Goal: Check status: Check status

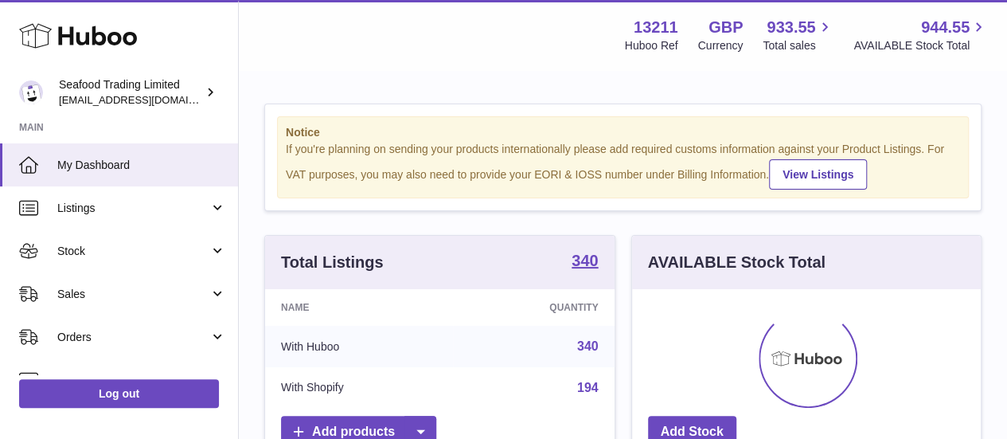
scroll to position [248, 349]
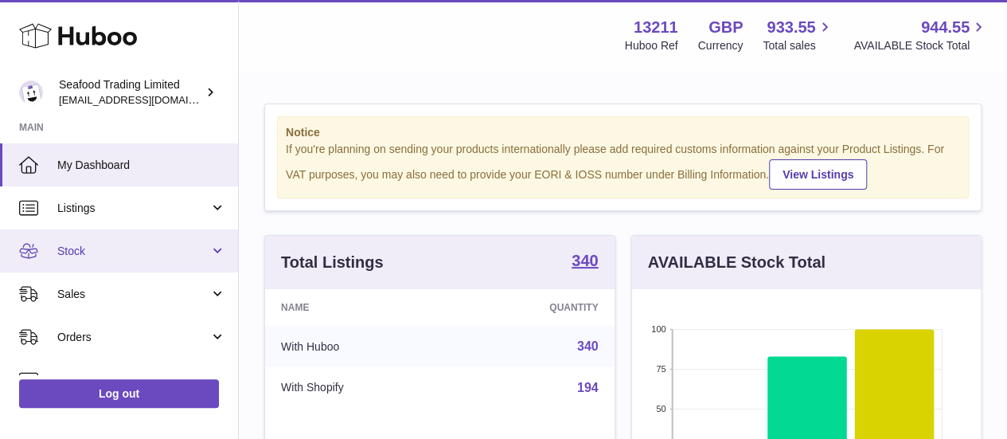
click at [147, 244] on span "Stock" at bounding box center [133, 251] width 152 height 15
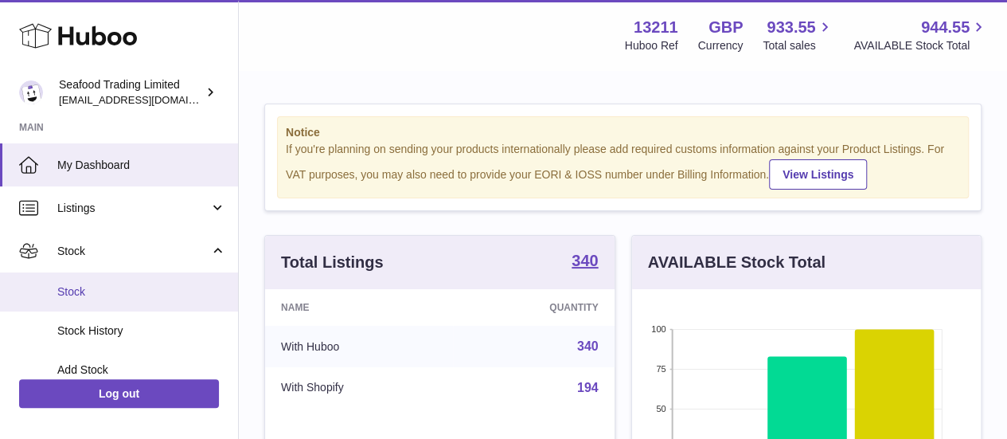
click at [135, 283] on link "Stock" at bounding box center [119, 291] width 238 height 39
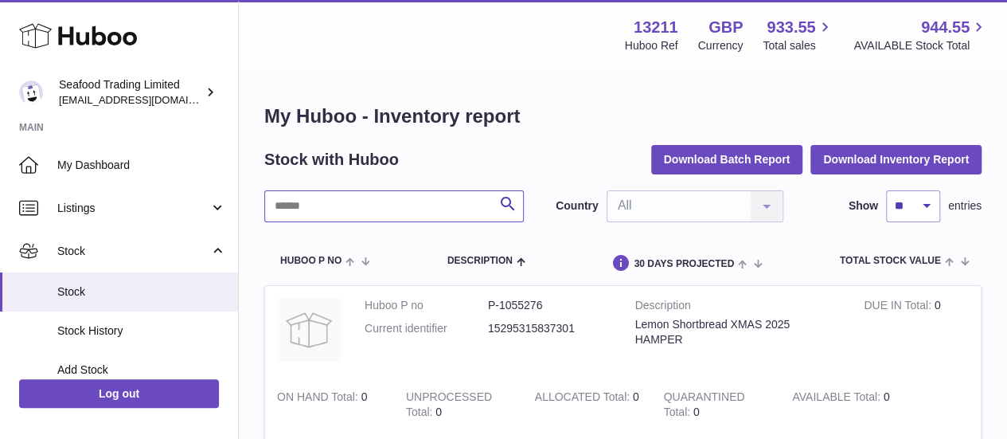
click at [358, 216] on input "text" at bounding box center [394, 206] width 260 height 32
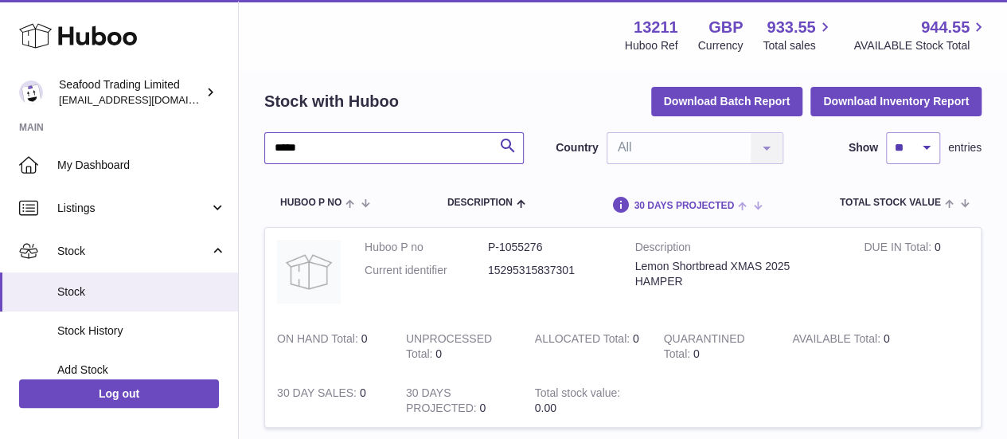
scroll to position [62, 0]
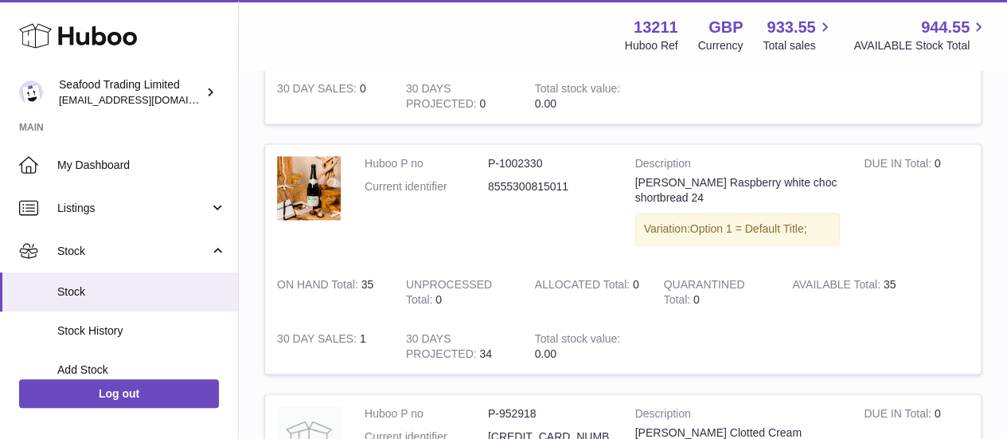
scroll to position [1038, 0]
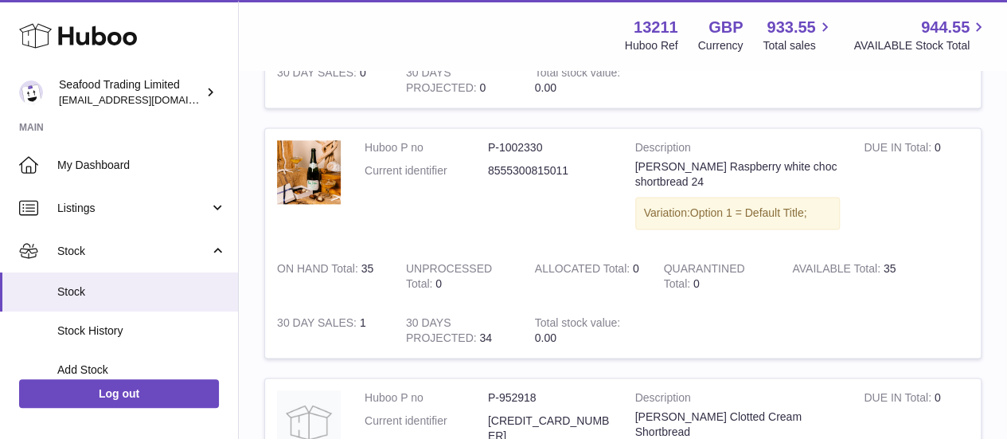
type input "**********"
click at [522, 140] on dd "P-1002330" at bounding box center [549, 147] width 123 height 15
copy dd "1002330"
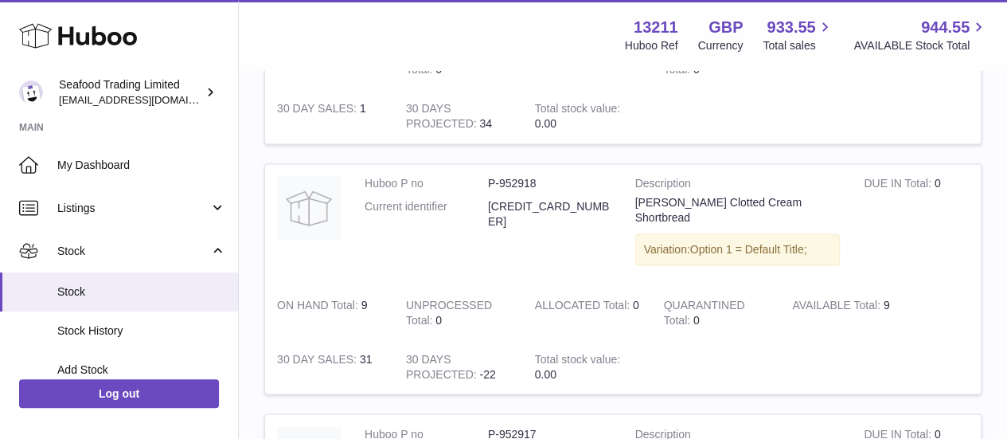
scroll to position [1253, 0]
click at [519, 168] on td "Huboo P no P-952918 Current identifier 5010254002342" at bounding box center [488, 224] width 271 height 122
copy dd "952918"
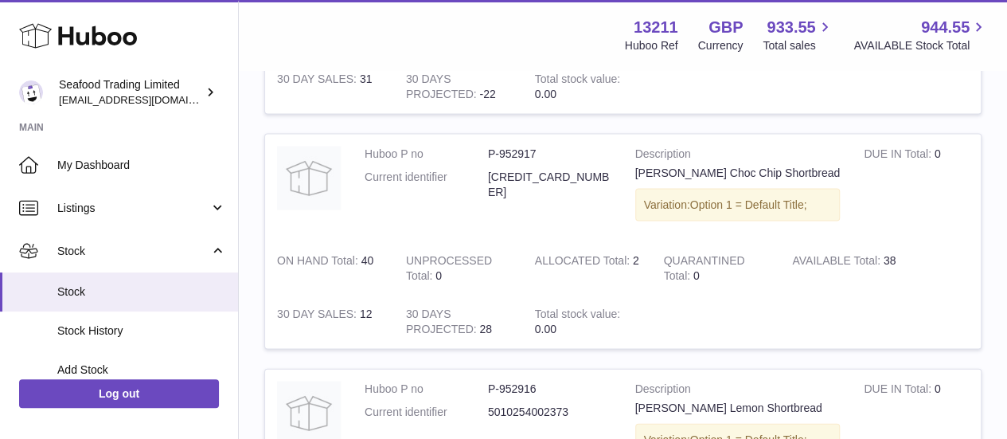
scroll to position [1534, 0]
click at [522, 145] on dd "P-952917" at bounding box center [549, 152] width 123 height 15
copy dd "952917"
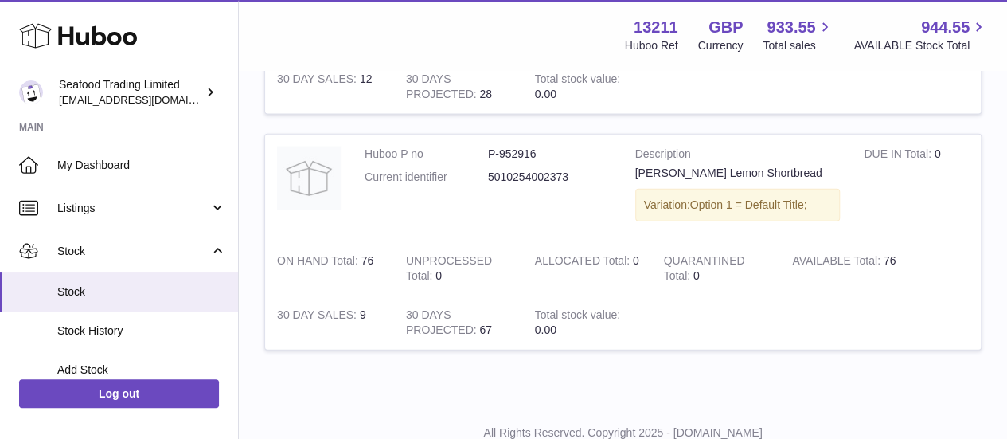
scroll to position [1769, 0]
click at [527, 145] on dd "P-952916" at bounding box center [549, 152] width 123 height 15
copy dd "952916"
click at [519, 240] on td "UNPROCESSED Total 0" at bounding box center [458, 267] width 129 height 54
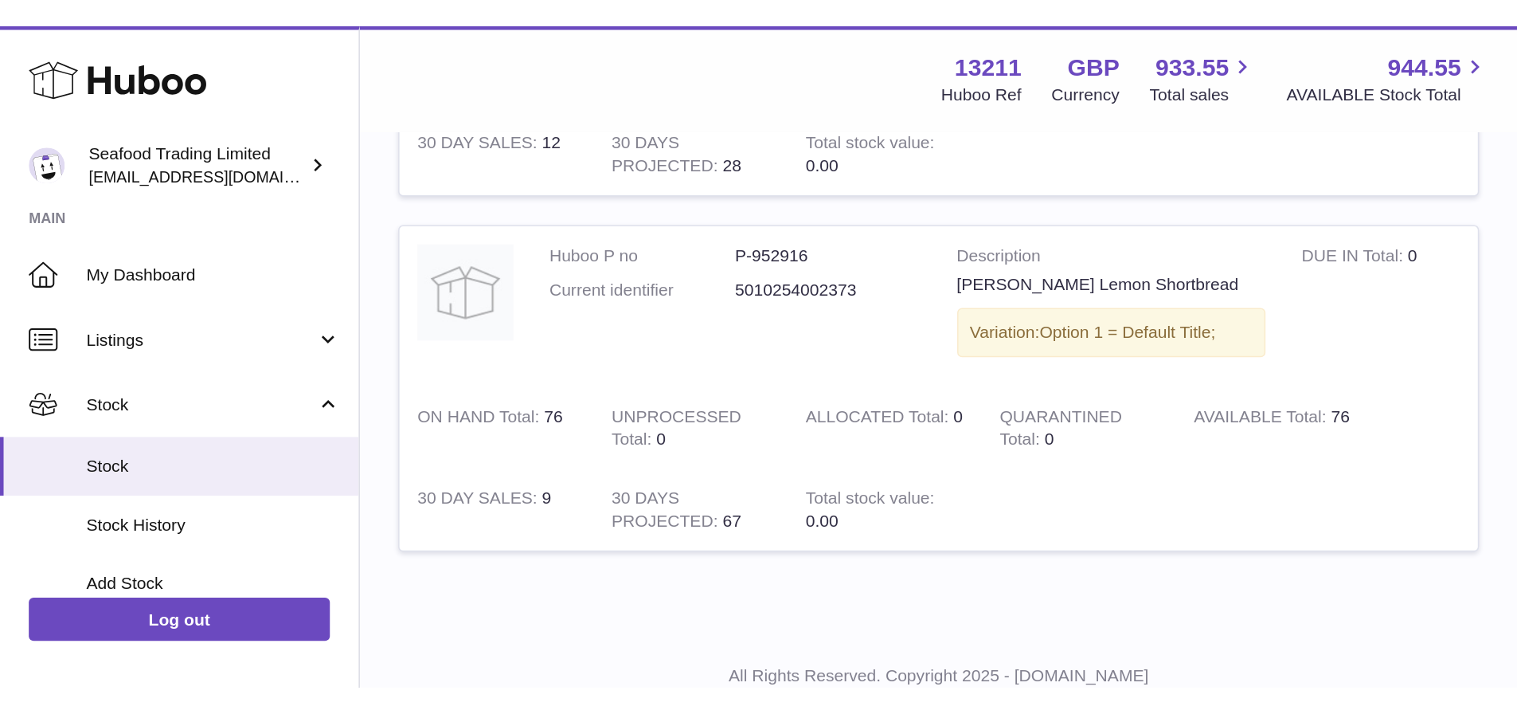
scroll to position [995, 0]
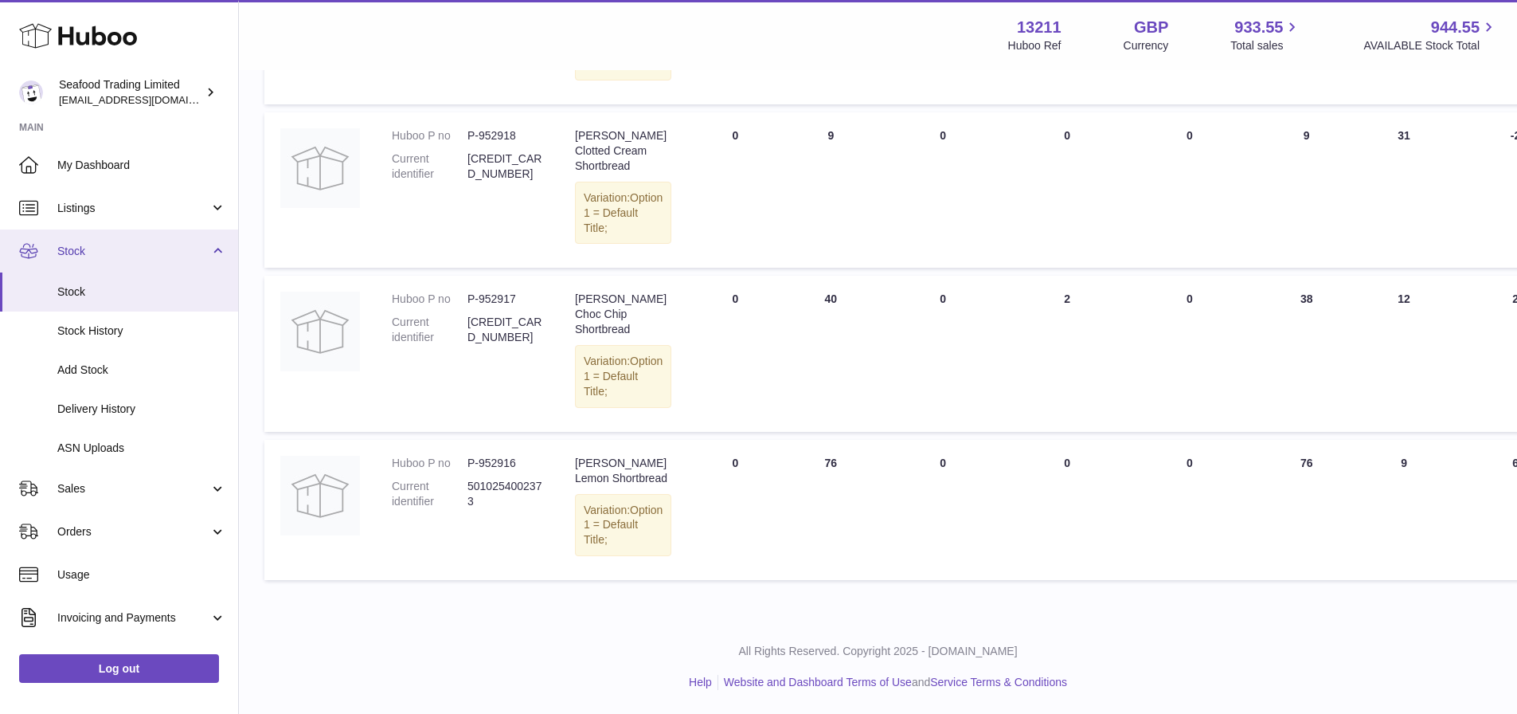
click at [126, 248] on span "Stock" at bounding box center [133, 251] width 152 height 15
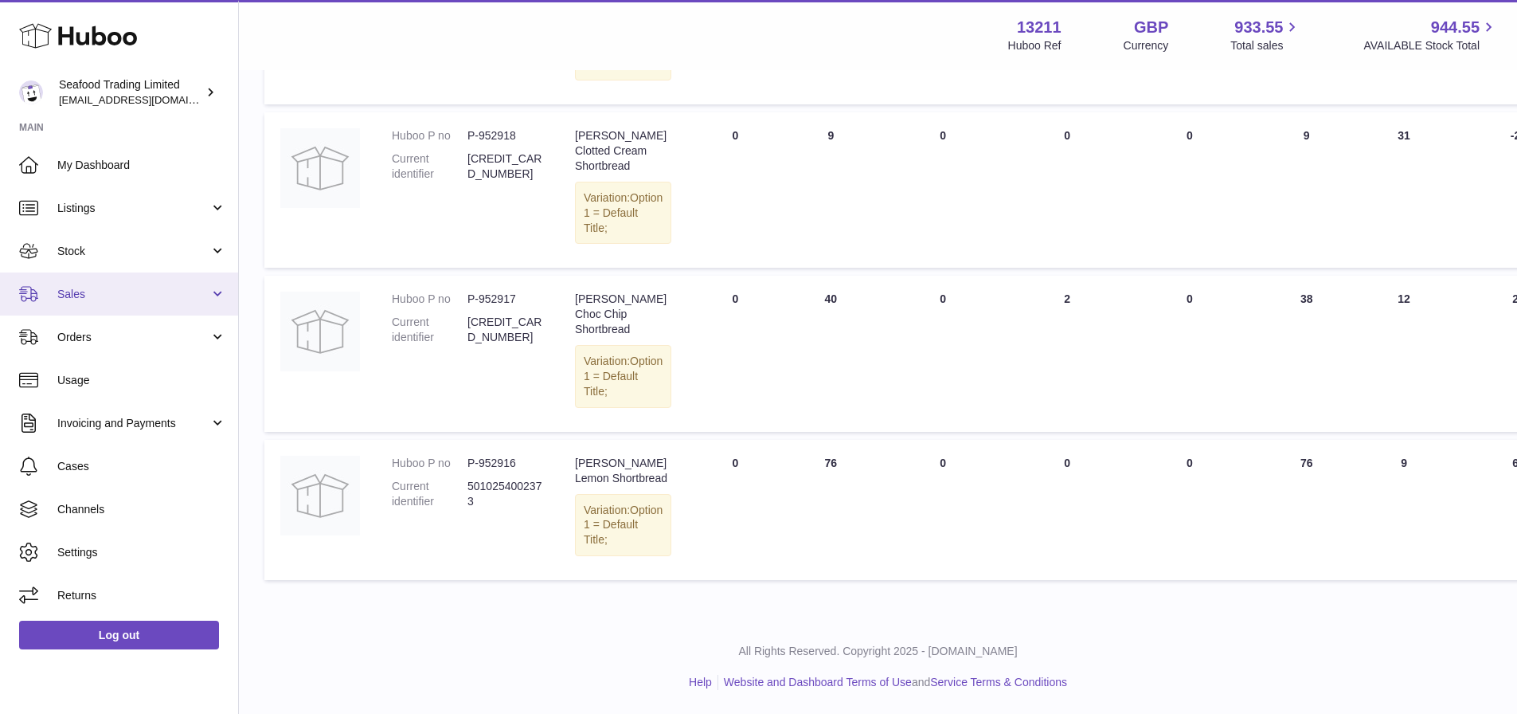
click at [121, 285] on link "Sales" at bounding box center [119, 293] width 238 height 43
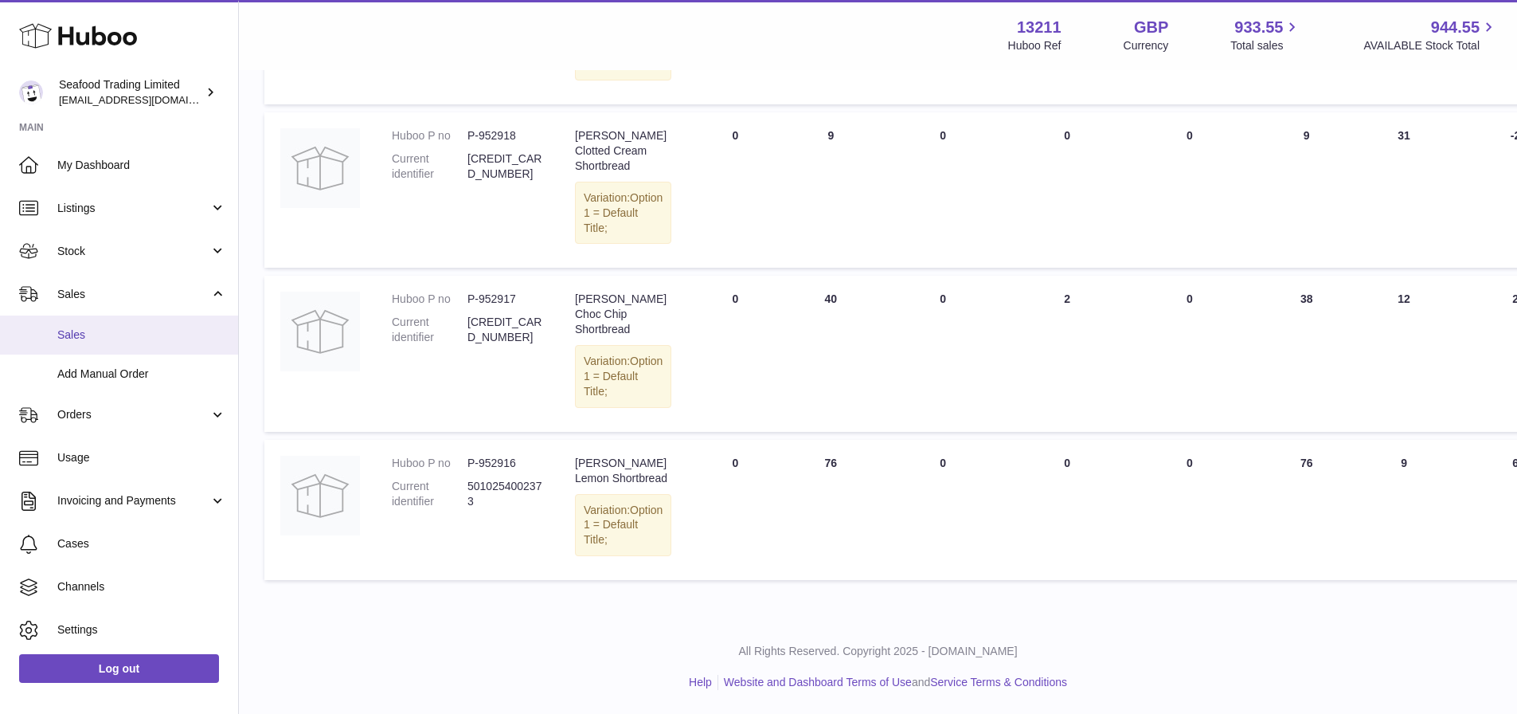
click at [111, 328] on span "Sales" at bounding box center [141, 334] width 169 height 15
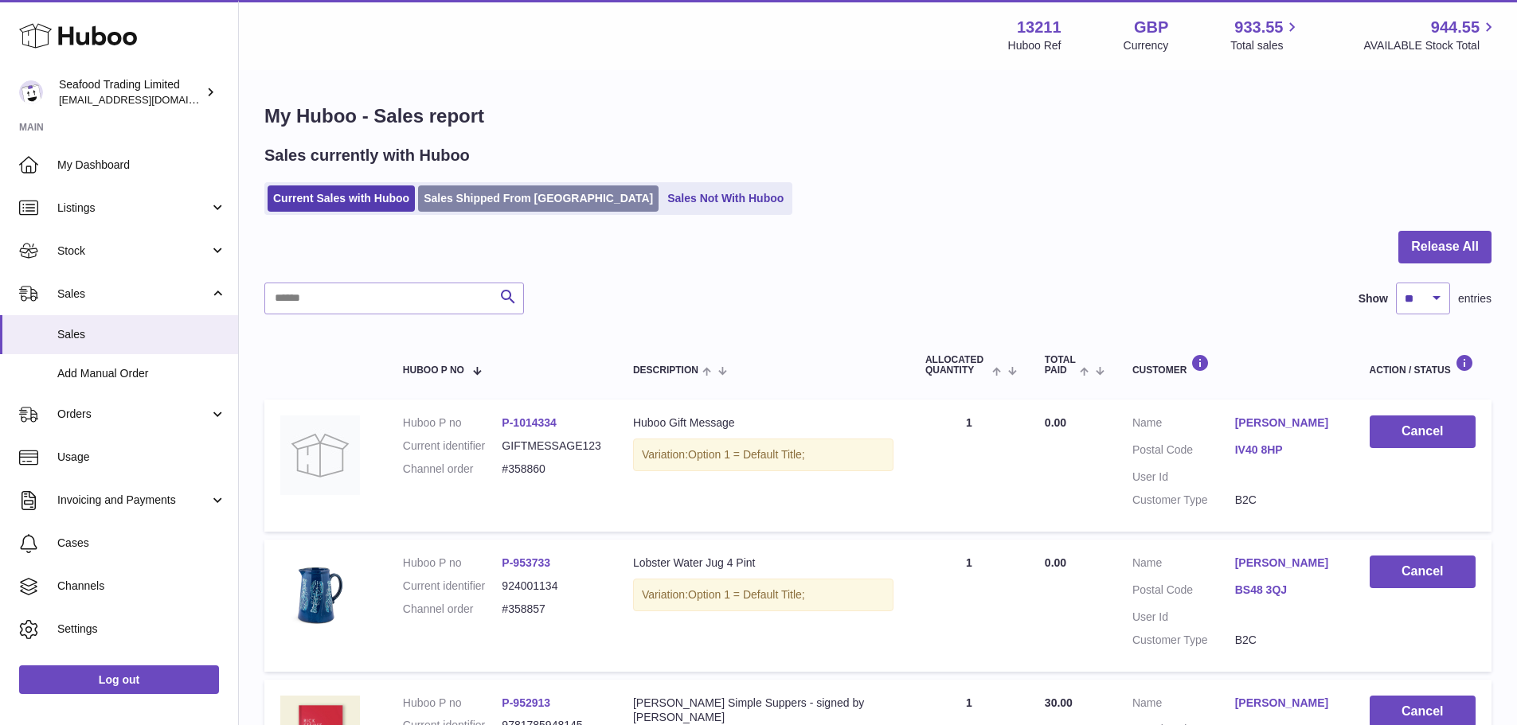
click at [487, 200] on link "Sales Shipped From Huboo" at bounding box center [538, 199] width 240 height 26
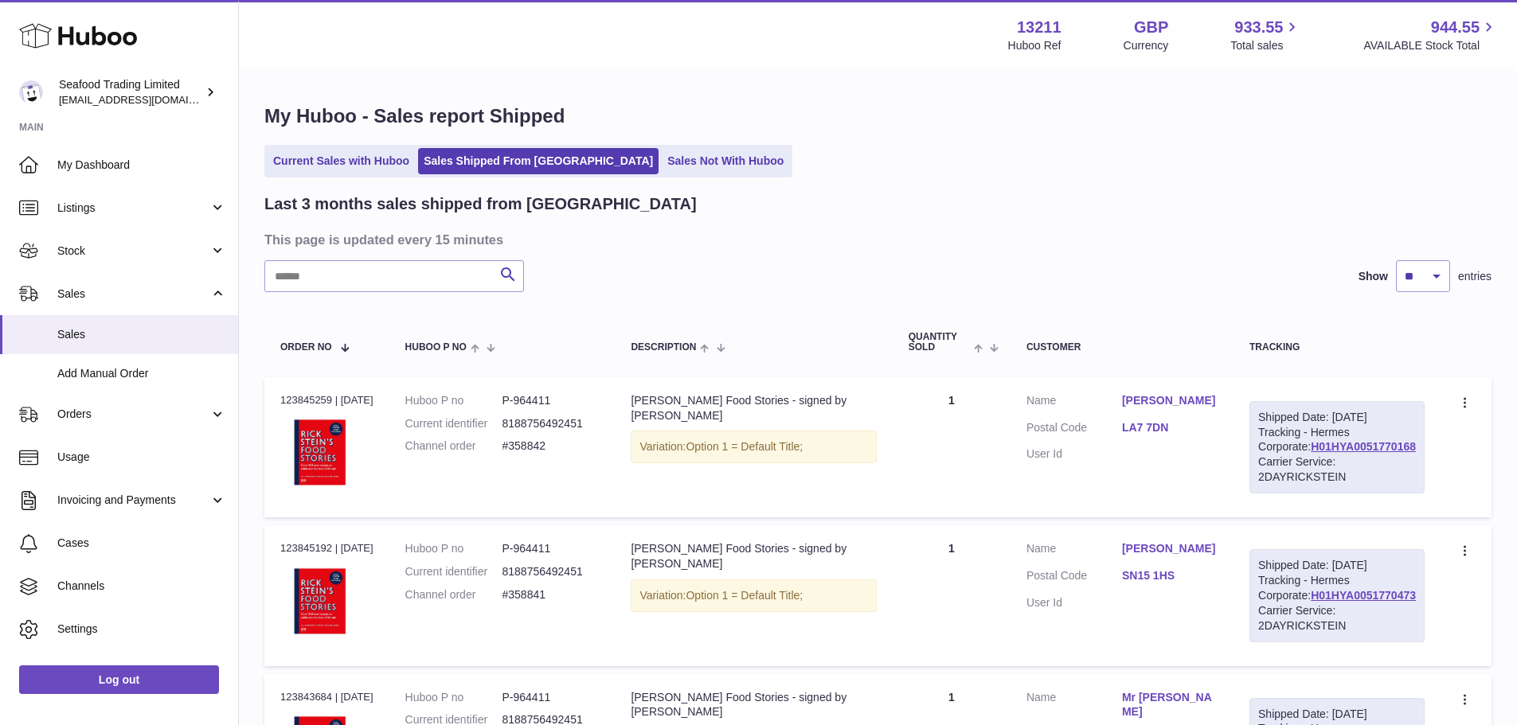
click at [370, 271] on input "text" at bounding box center [394, 276] width 260 height 32
paste input "******"
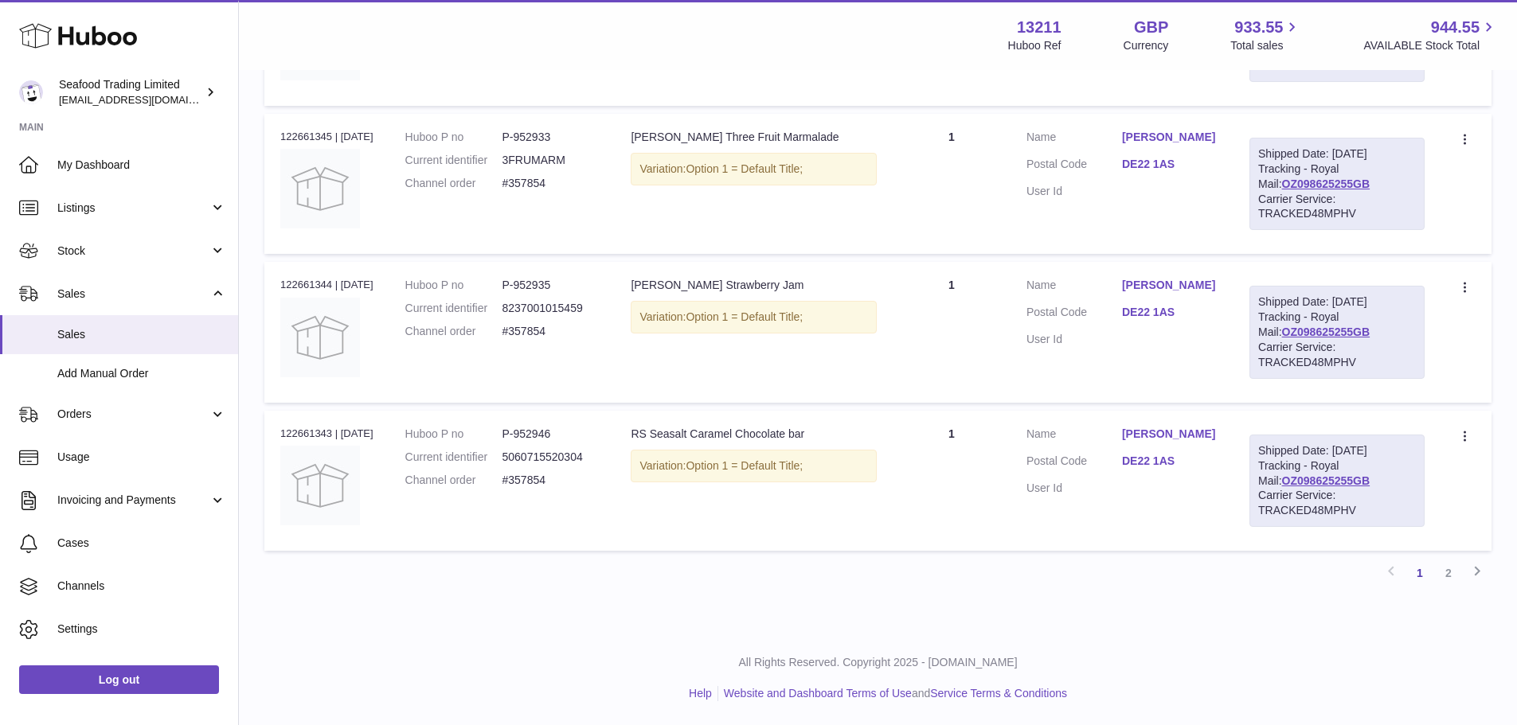
scroll to position [1513, 0]
type input "******"
click at [1445, 588] on link "2" at bounding box center [1448, 573] width 29 height 29
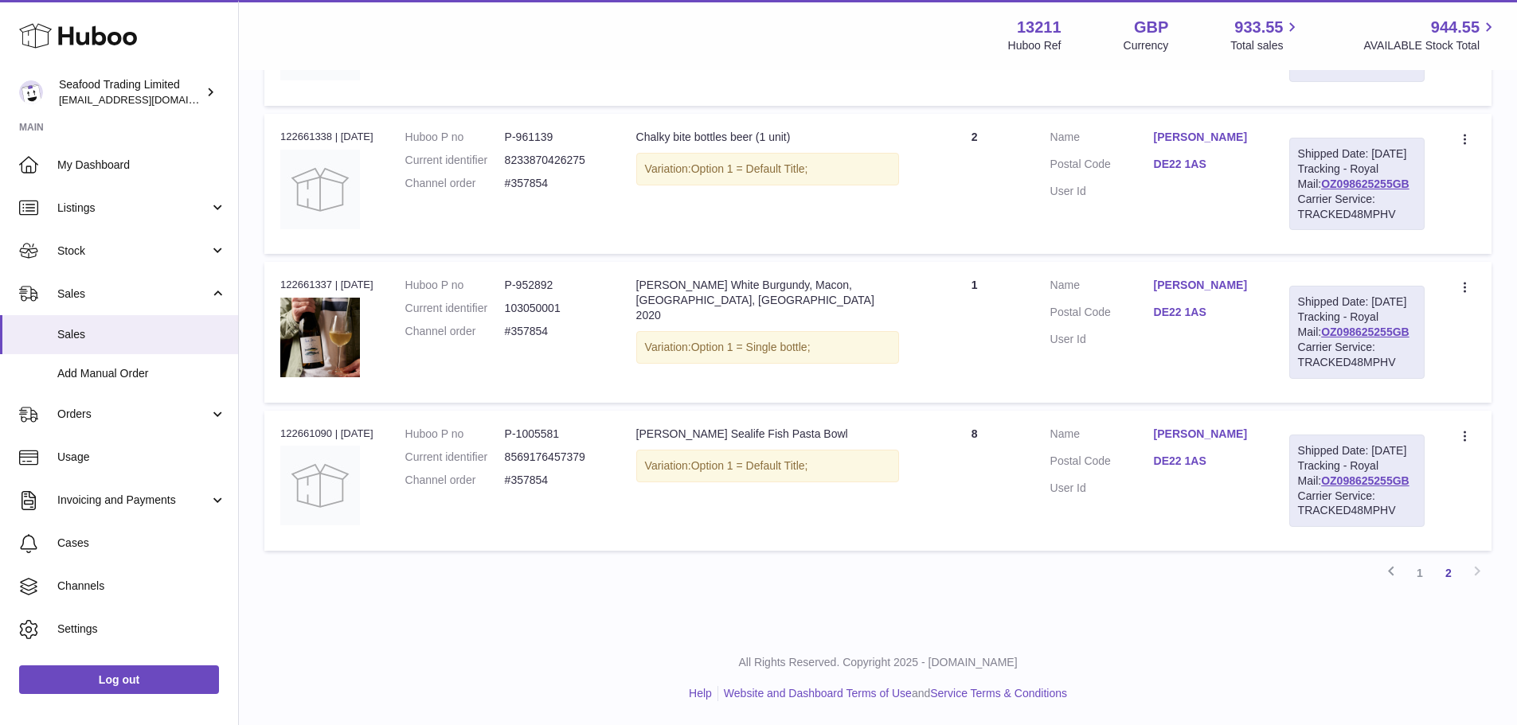
scroll to position [889, 0]
click at [1423, 577] on link "1" at bounding box center [1420, 573] width 29 height 29
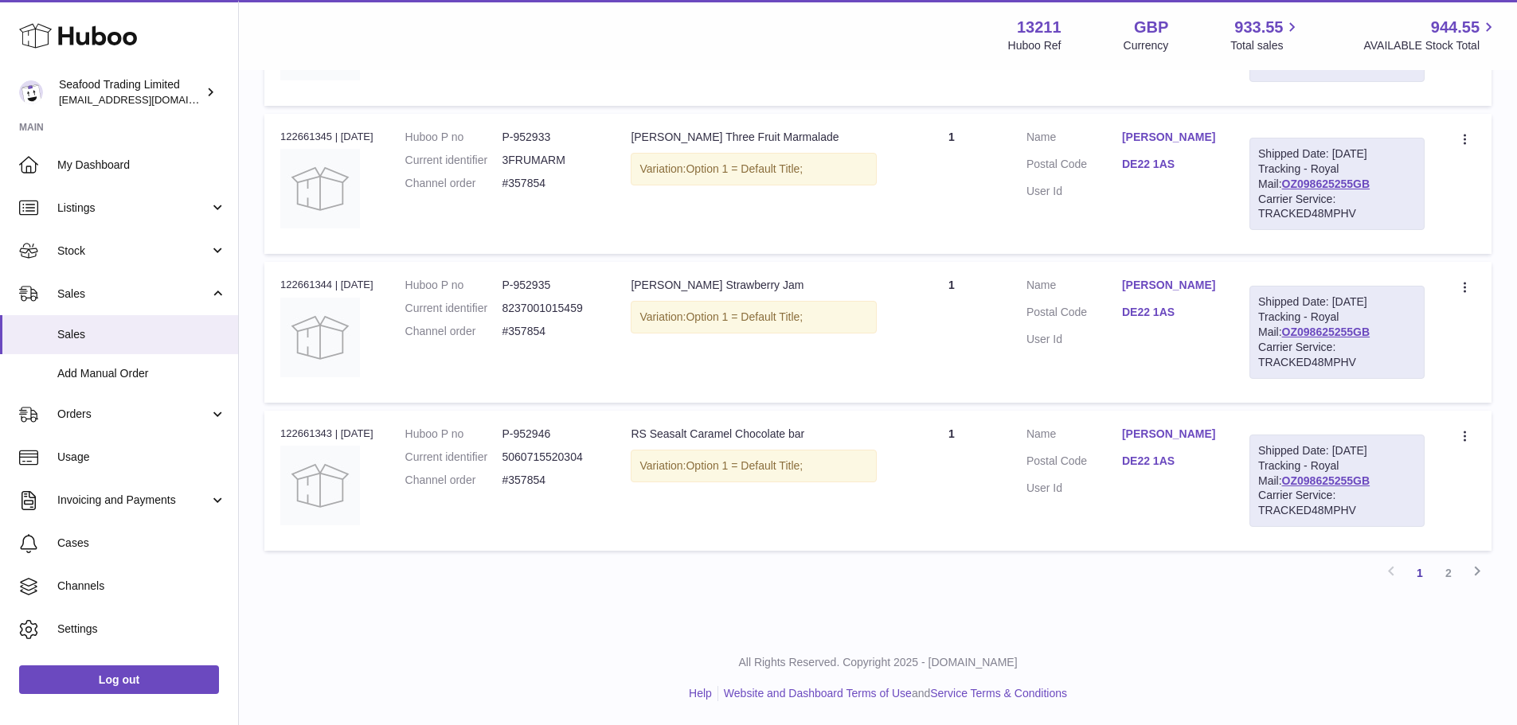
scroll to position [1585, 0]
click at [1458, 588] on link "2" at bounding box center [1448, 573] width 29 height 29
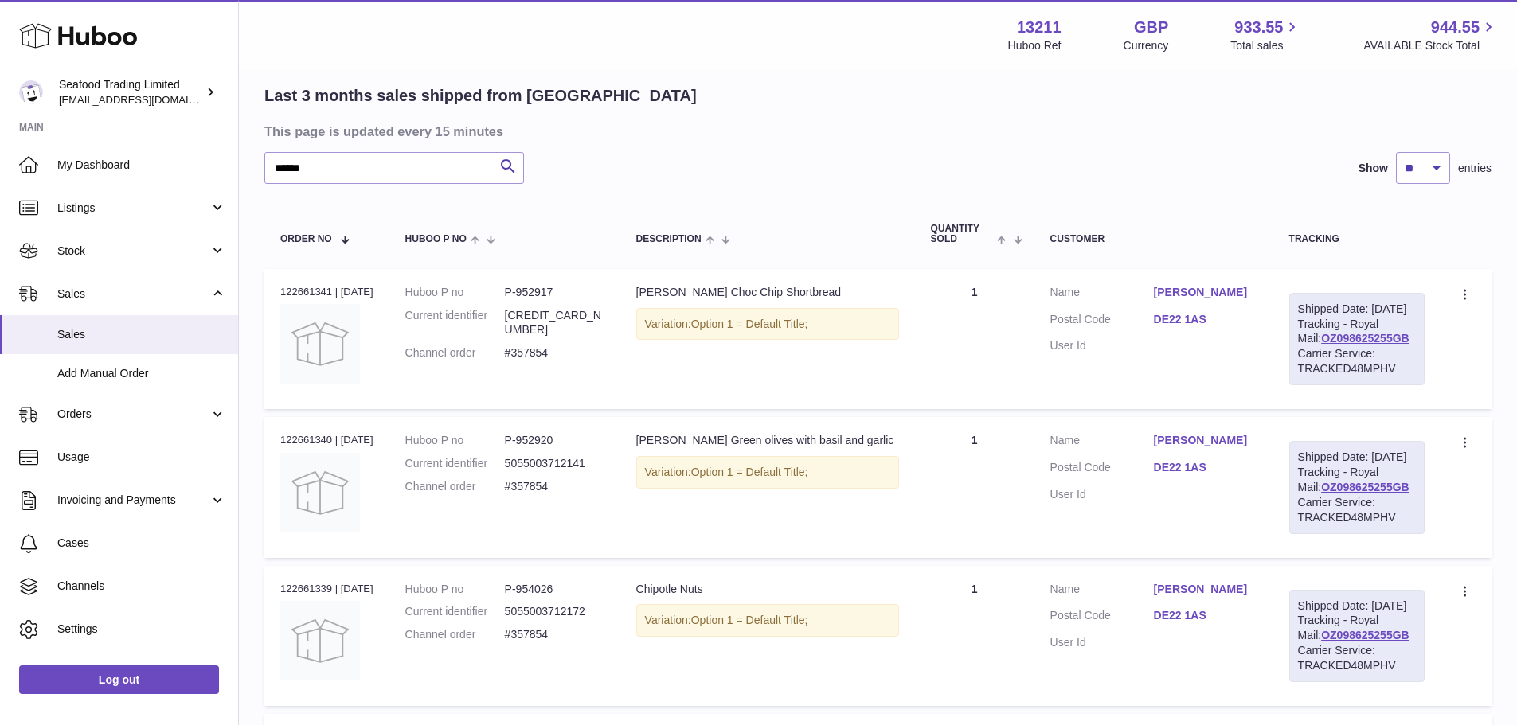
scroll to position [93, 0]
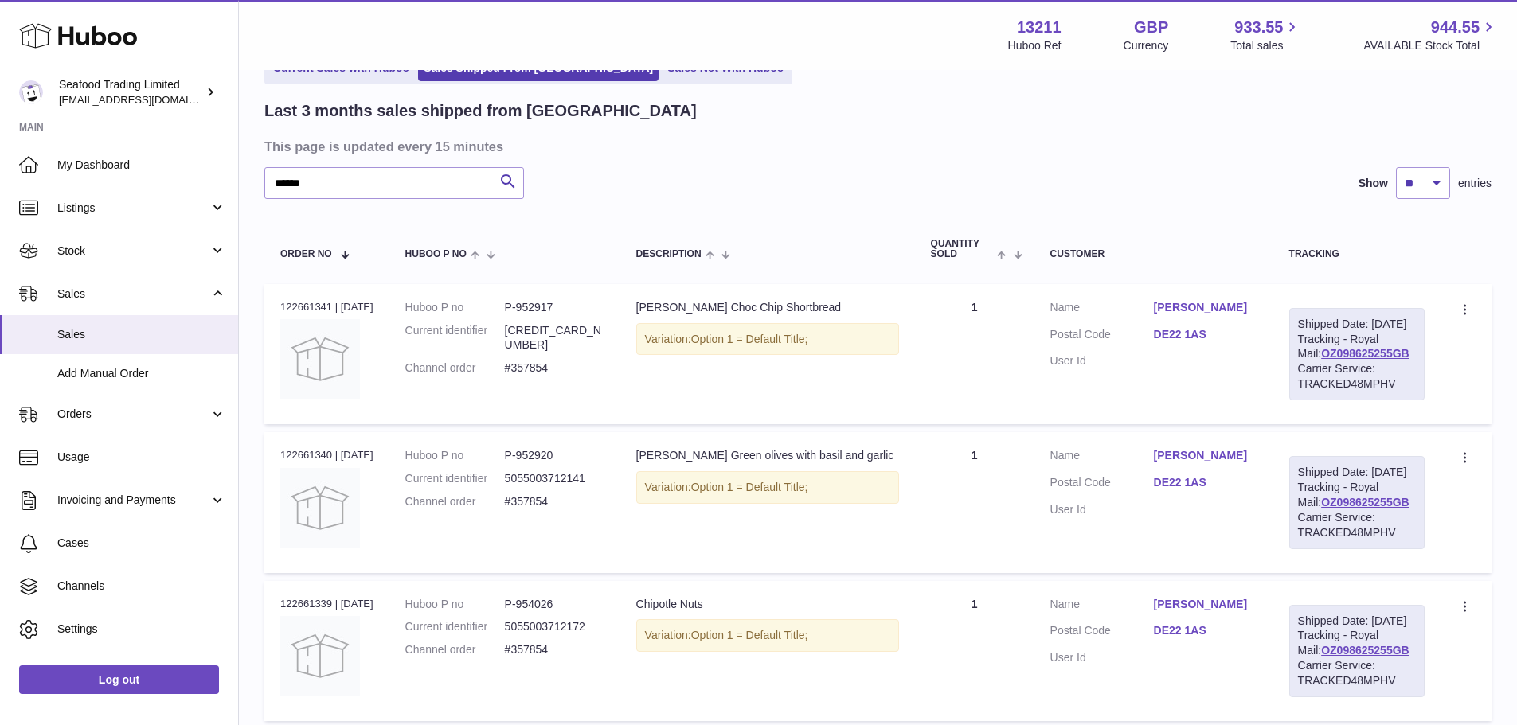
click at [524, 310] on dd "P-952917" at bounding box center [555, 307] width 100 height 15
copy dd "952917"
click at [649, 322] on td "Description Rick Stein Choc Chip Shortbread Variation: Option 1 = Default Title;" at bounding box center [767, 354] width 295 height 140
click at [644, 312] on div "Rick Stein Choc Chip Shortbread" at bounding box center [767, 307] width 263 height 15
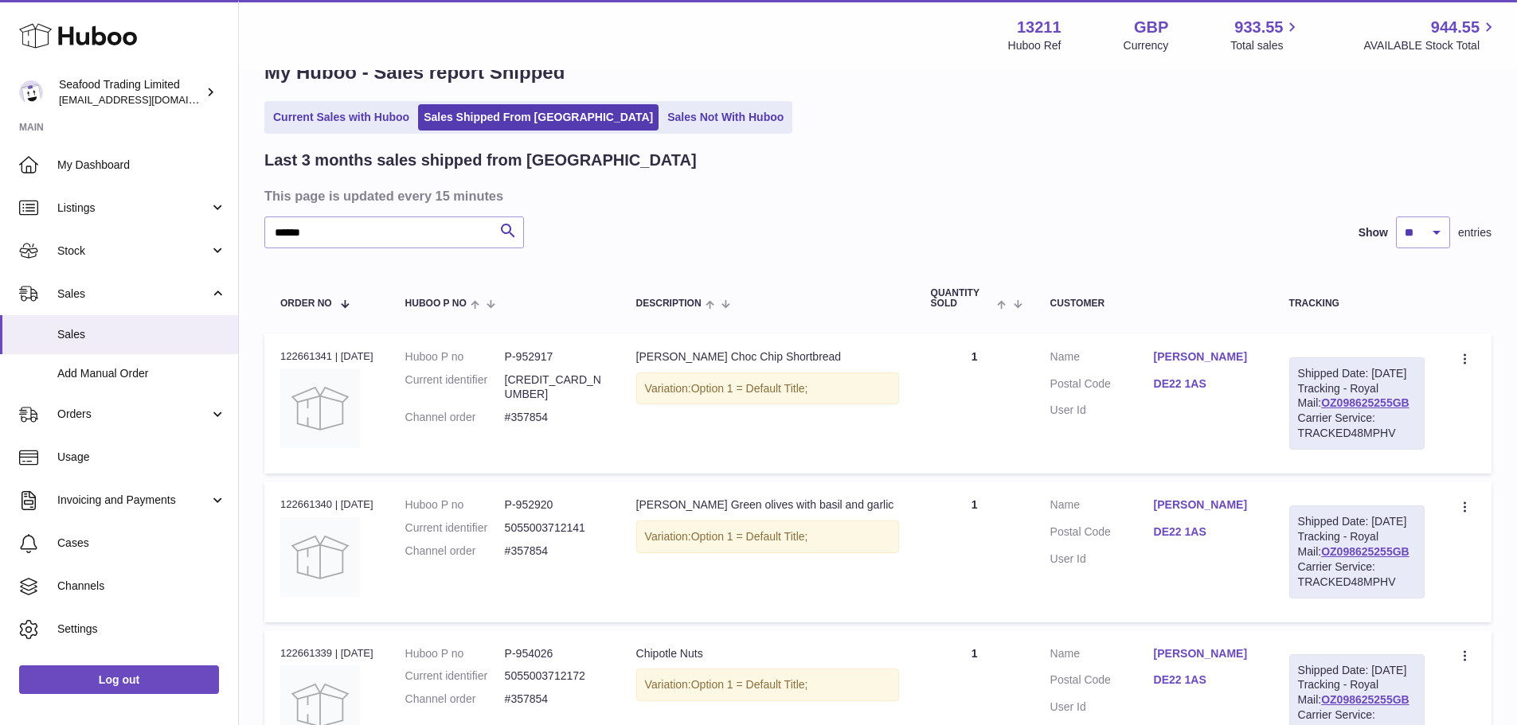
scroll to position [0, 0]
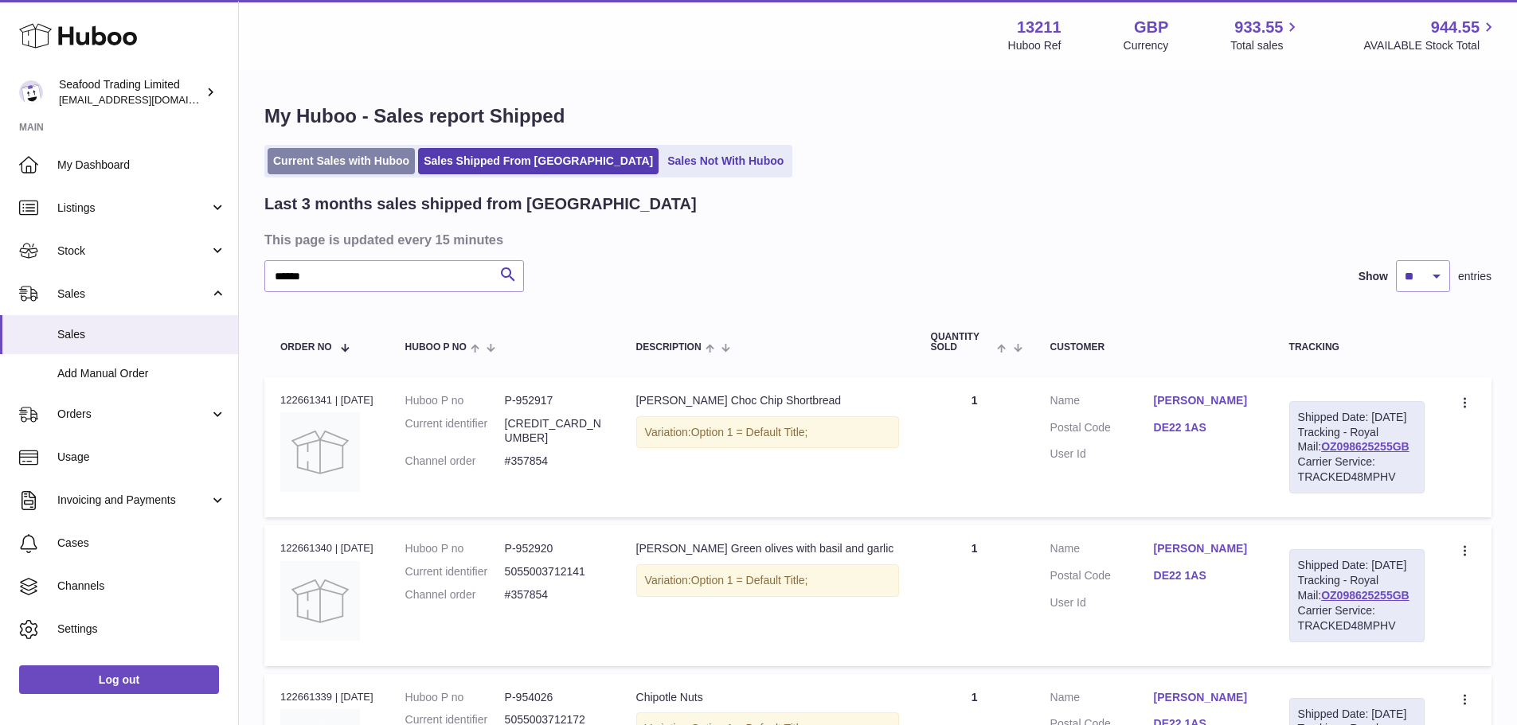
click at [361, 162] on link "Current Sales with Huboo" at bounding box center [341, 161] width 147 height 26
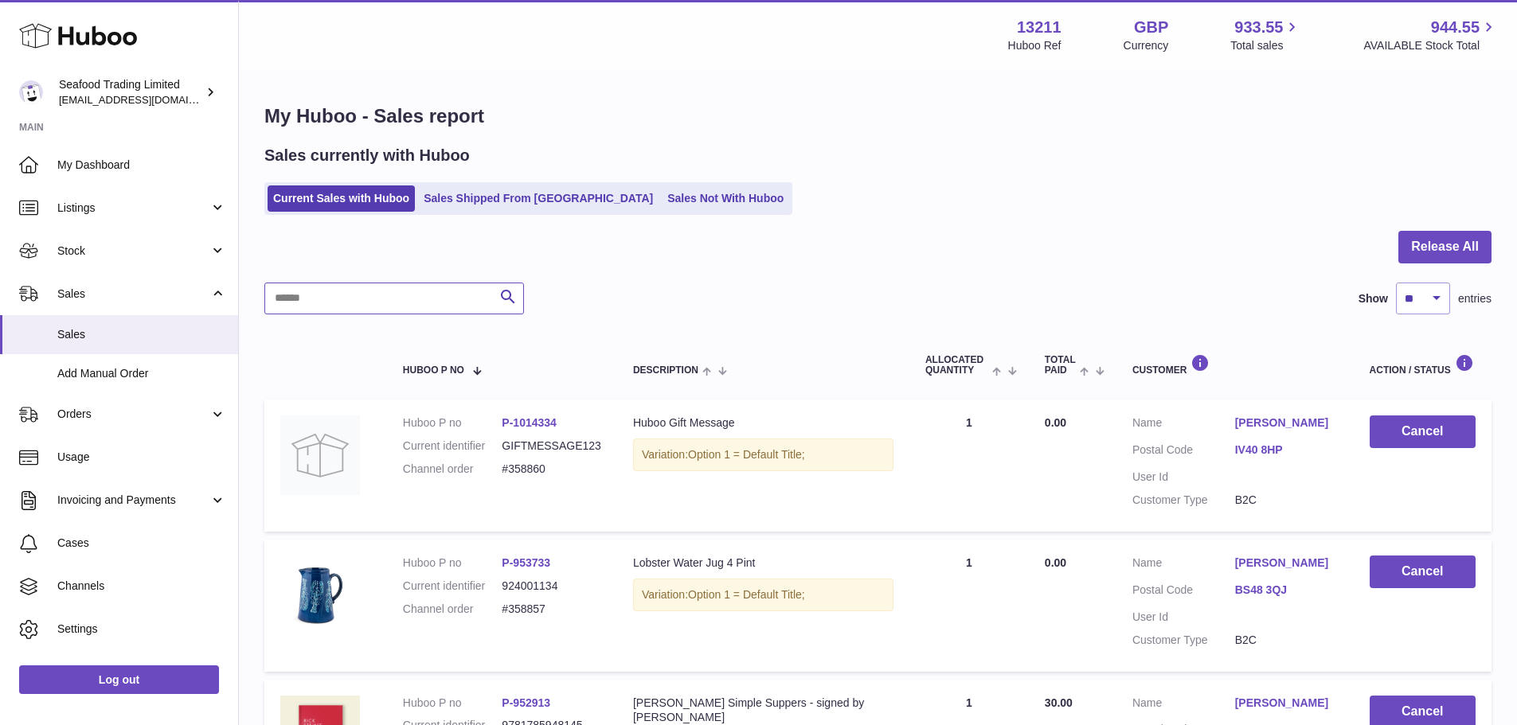
click at [426, 304] on input "text" at bounding box center [394, 299] width 260 height 32
paste input "******"
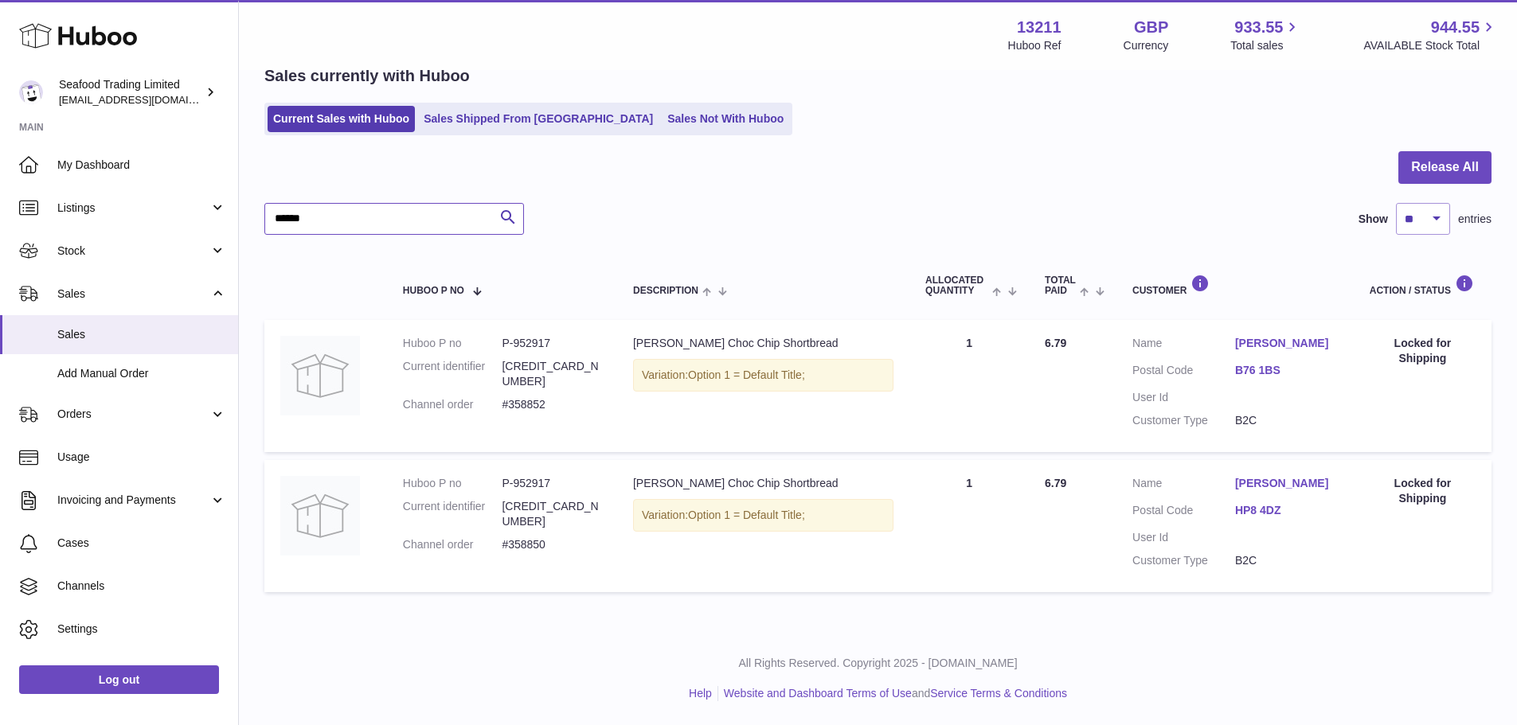
scroll to position [95, 0]
type input "******"
click at [522, 397] on dd "#358852" at bounding box center [552, 404] width 100 height 15
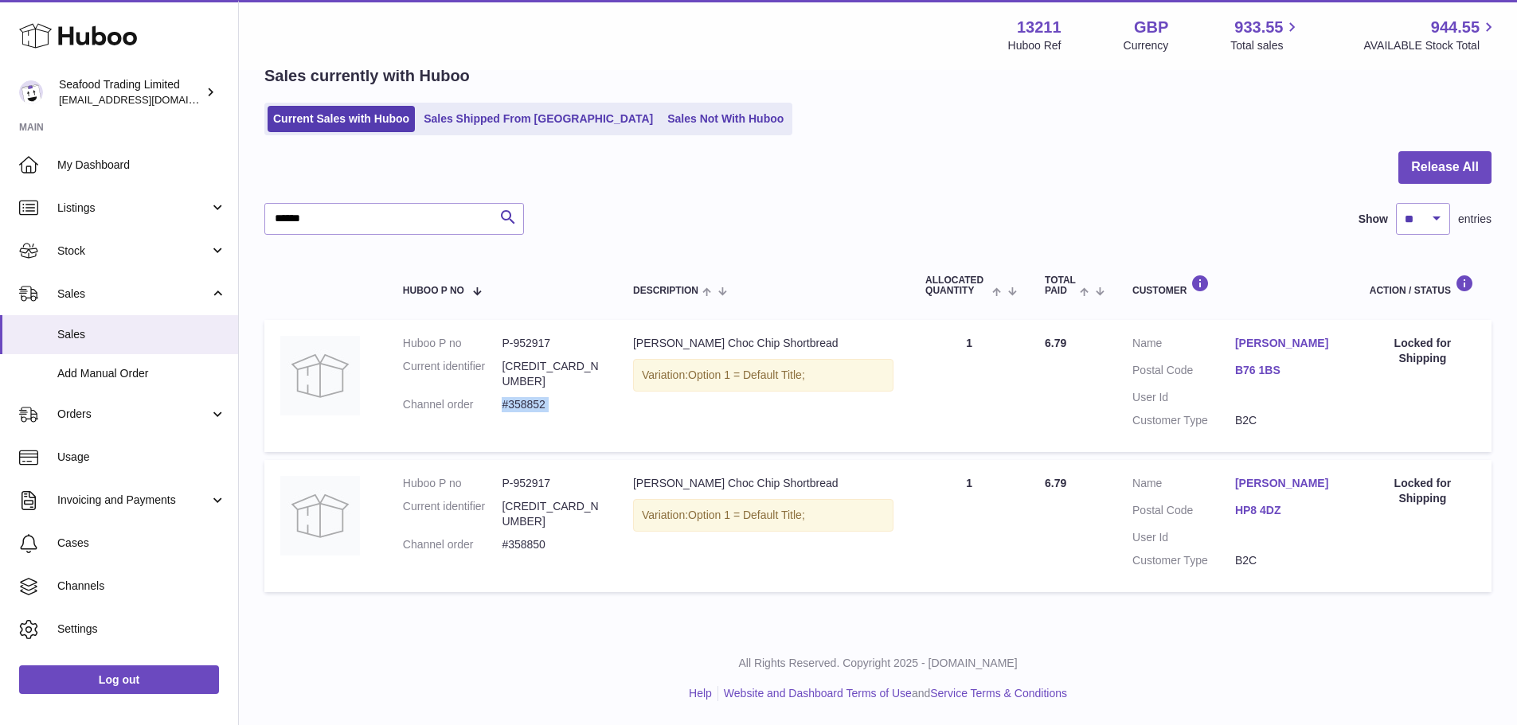
copy tr "#358852 Description"
click at [528, 476] on dd "P-952917" at bounding box center [552, 483] width 100 height 15
click at [527, 538] on dd "#358850" at bounding box center [552, 545] width 100 height 15
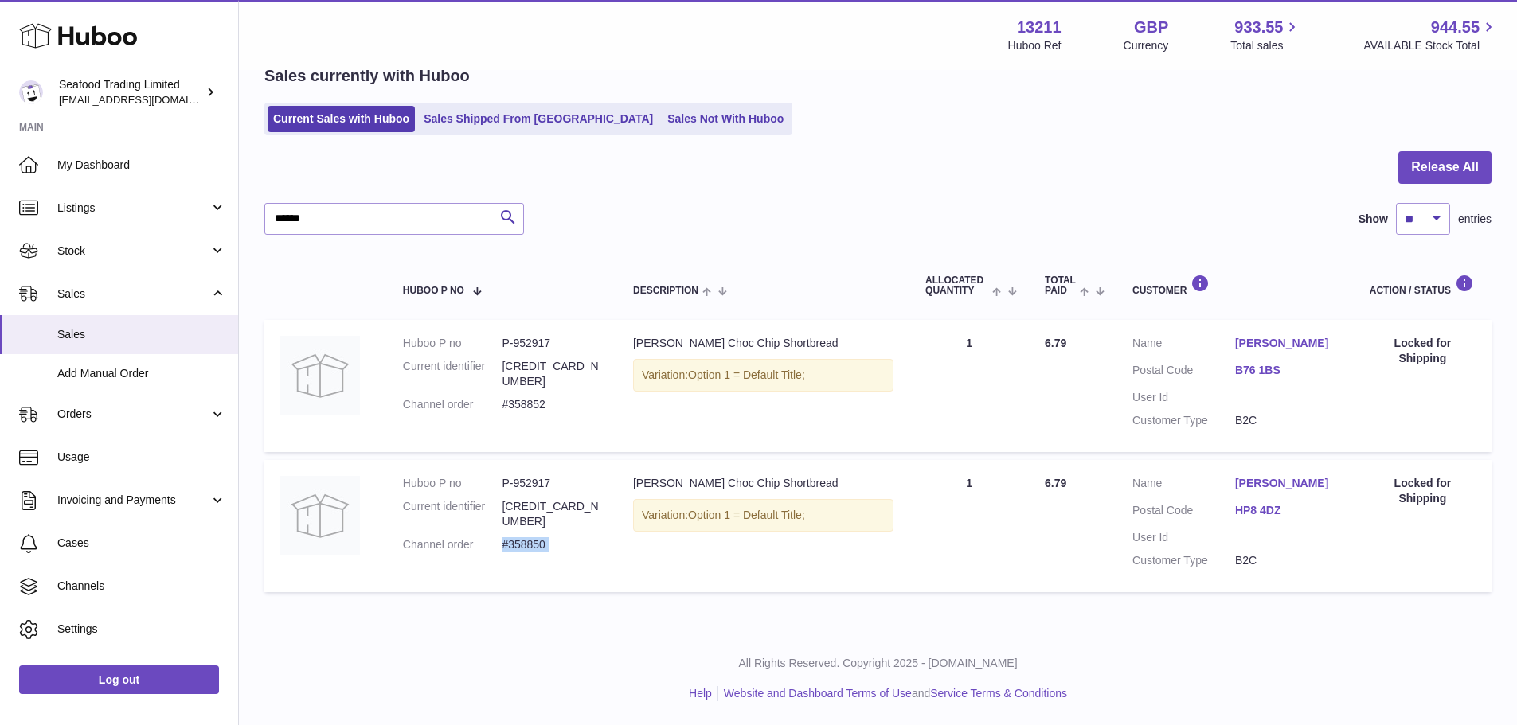
click at [527, 538] on dd "#358850" at bounding box center [552, 545] width 100 height 15
copy tr "#358850 Description"
click at [388, 207] on input "******" at bounding box center [394, 219] width 260 height 32
click at [467, 86] on div "Sales currently with Huboo Current Sales with Huboo Sales Shipped From Huboo Sa…" at bounding box center [877, 100] width 1227 height 70
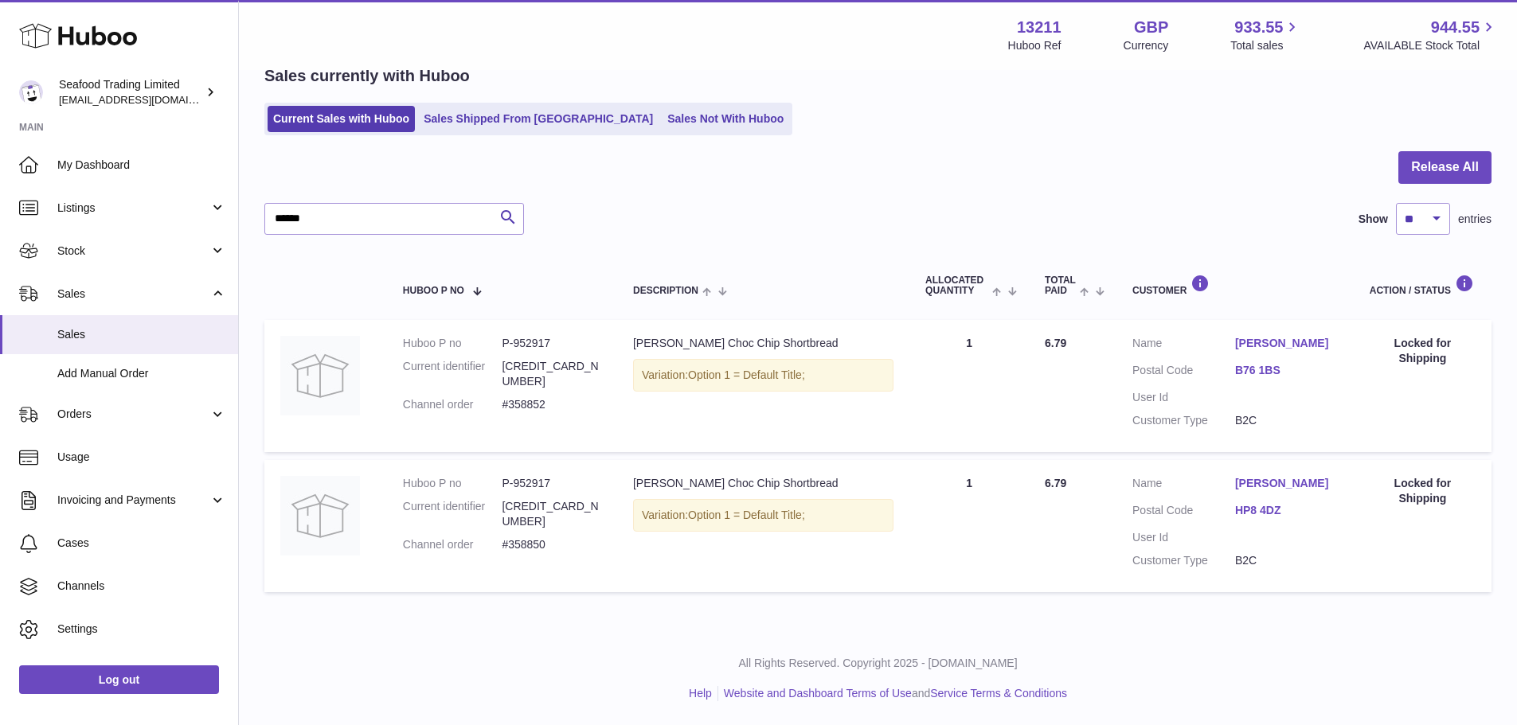
click at [466, 103] on ul "Current Sales with Huboo Sales Shipped From Huboo Sales Not With Huboo" at bounding box center [528, 119] width 528 height 33
click at [468, 117] on link "Sales Shipped From [GEOGRAPHIC_DATA]" at bounding box center [538, 119] width 240 height 26
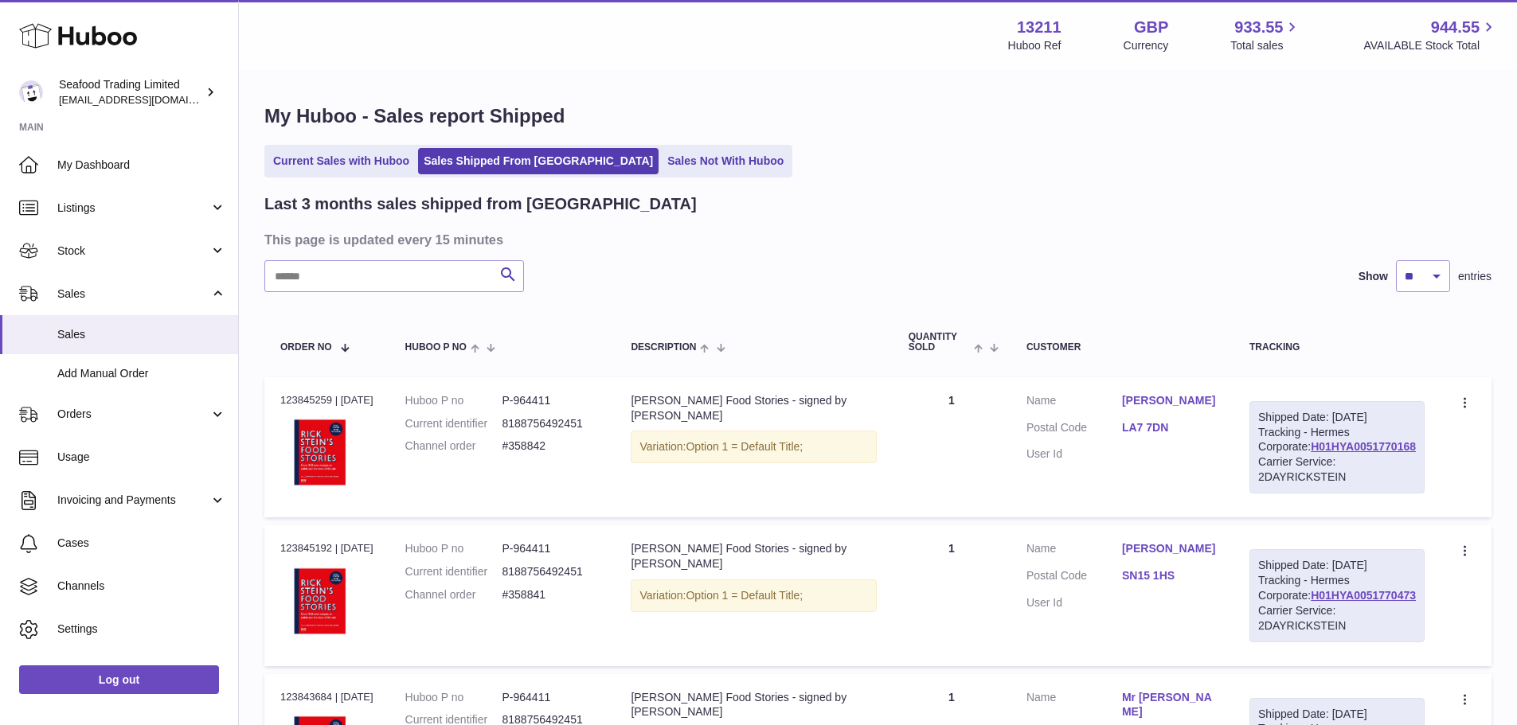
click at [336, 261] on input "text" at bounding box center [394, 276] width 260 height 32
paste input "******"
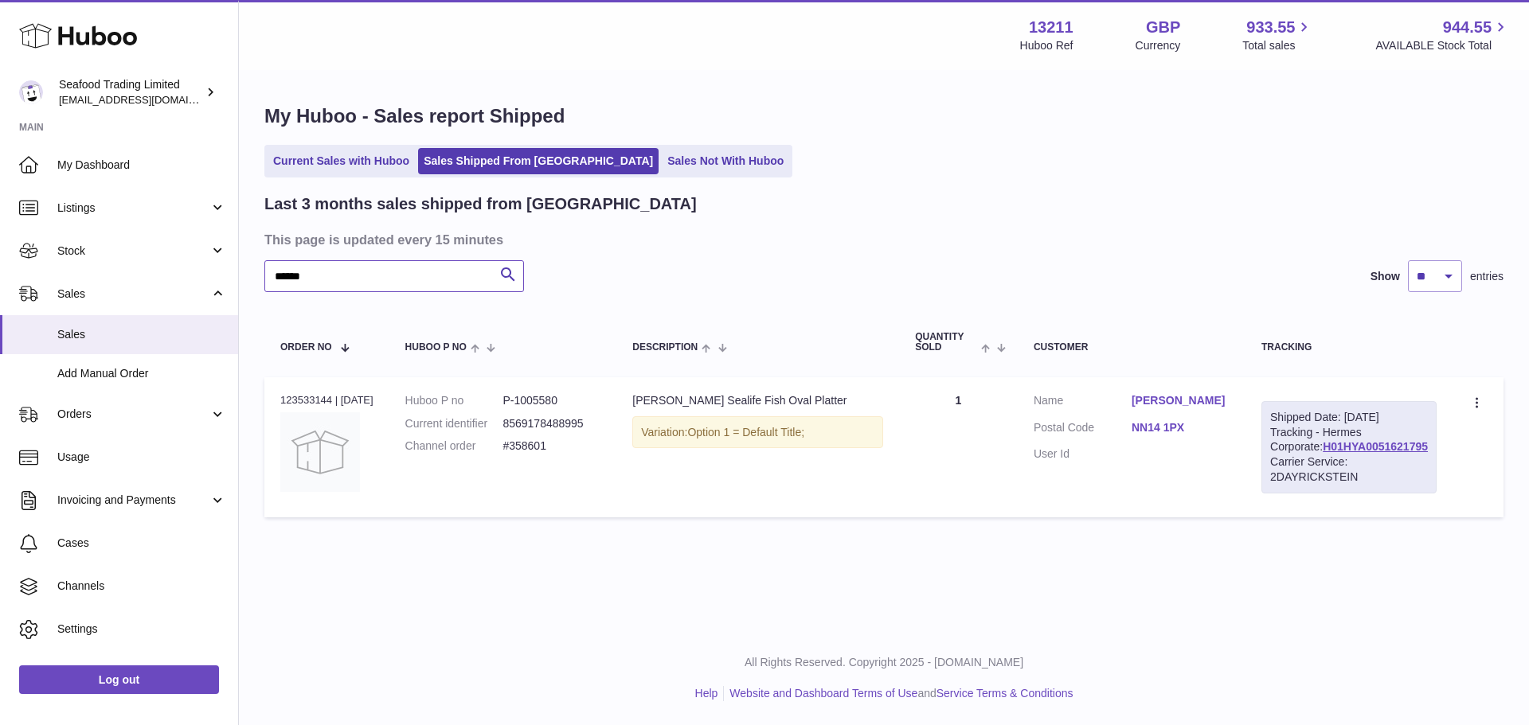
type input "******"
click at [289, 400] on div "Order no 123533144 | [DATE]" at bounding box center [326, 400] width 93 height 14
copy div "123533144"
